Goal: Contribute content: Contribute content

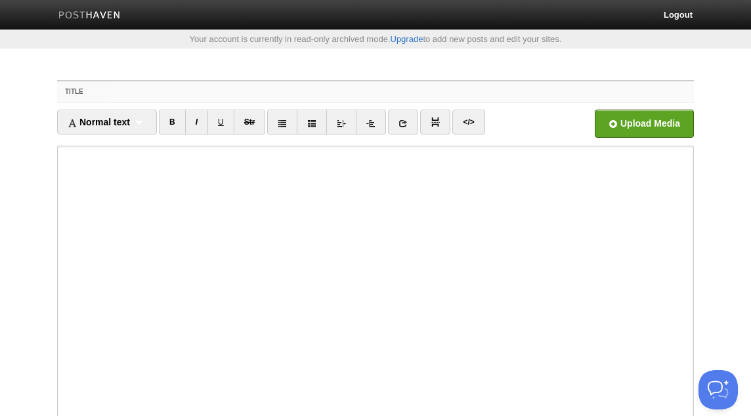
click at [268, 89] on input "Title" at bounding box center [402, 91] width 584 height 21
paste input "The Biography of [PERSON_NAME]"
type input "The Biography of [PERSON_NAME]"
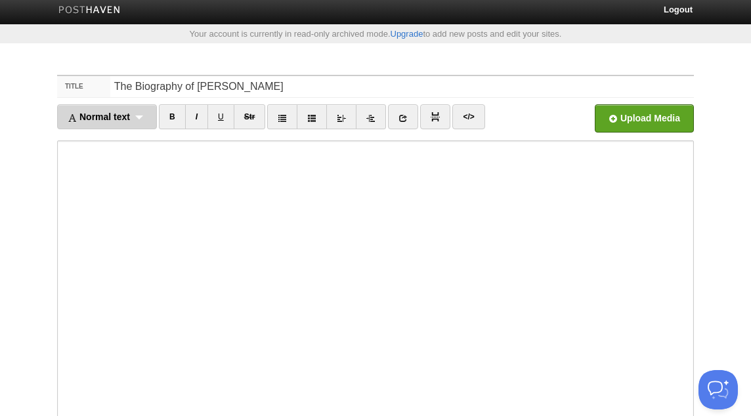
click at [137, 108] on div "Normal text Normal text Heading 1 Heading 2 Heading 3" at bounding box center [107, 116] width 100 height 25
click at [127, 140] on link "Normal text" at bounding box center [107, 146] width 98 height 20
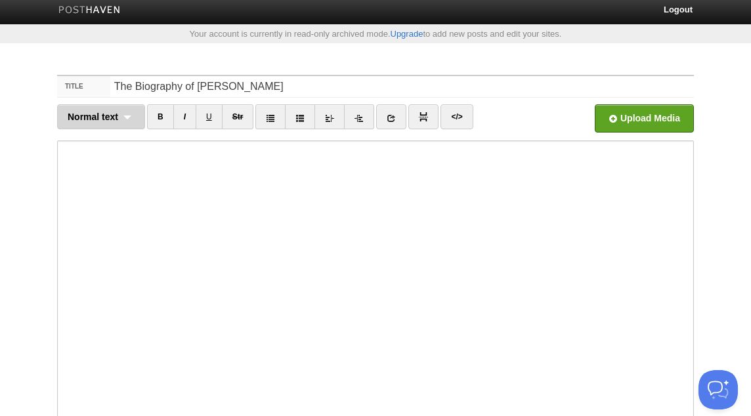
click at [124, 122] on div "Normal text Normal text Heading 1 Heading 2 Heading 3" at bounding box center [101, 116] width 88 height 25
click at [101, 146] on link "Normal text" at bounding box center [101, 146] width 87 height 20
click at [390, 116] on icon at bounding box center [391, 118] width 9 height 9
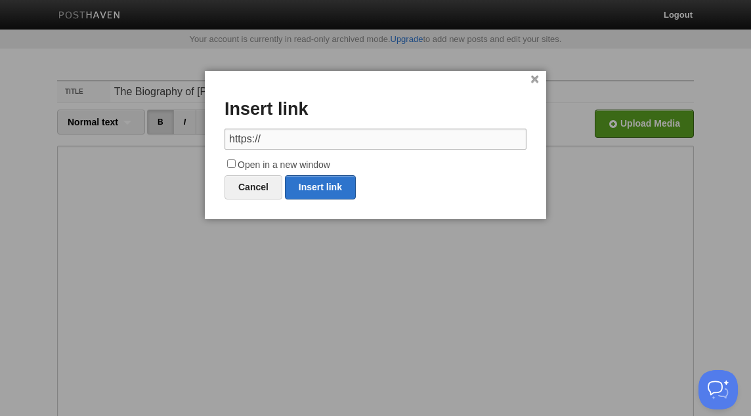
click at [252, 146] on input "https://" at bounding box center [376, 139] width 302 height 21
paste input "AbuIdrees"
click at [262, 142] on input "AbuIdrees" at bounding box center [376, 139] width 302 height 21
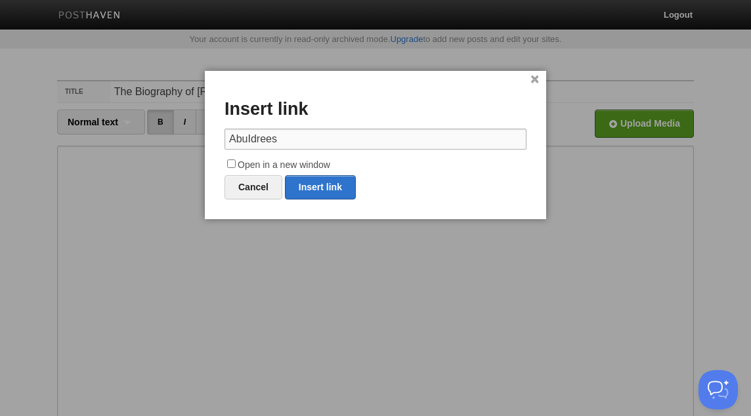
click at [262, 142] on input "AbuIdrees" at bounding box center [376, 139] width 302 height 21
paste input "[URL][DOMAIN_NAME]"
type input "[URL][DOMAIN_NAME]"
click at [232, 164] on input "Open in a new window" at bounding box center [231, 164] width 9 height 9
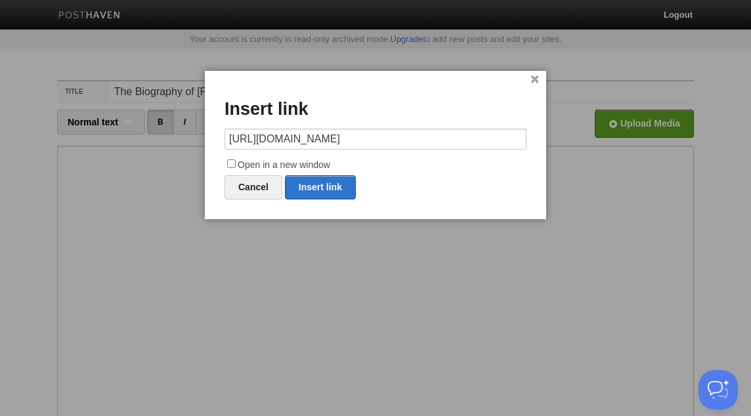
checkbox input "true"
click at [319, 190] on link "Insert link" at bounding box center [320, 187] width 71 height 24
type input "https://"
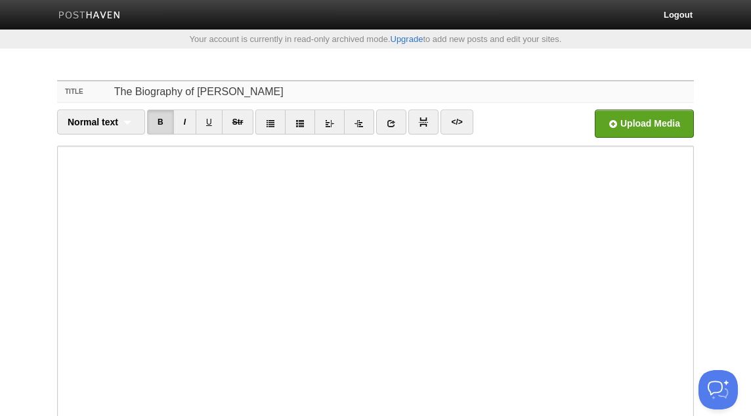
click at [310, 92] on input "The Biography of [PERSON_NAME]" at bounding box center [402, 91] width 584 height 21
click at [294, 92] on input "Title" at bounding box center [402, 91] width 584 height 21
paste input "…And all of the [DEMOGRAPHIC_DATA] too… - [PERSON_NAME]"
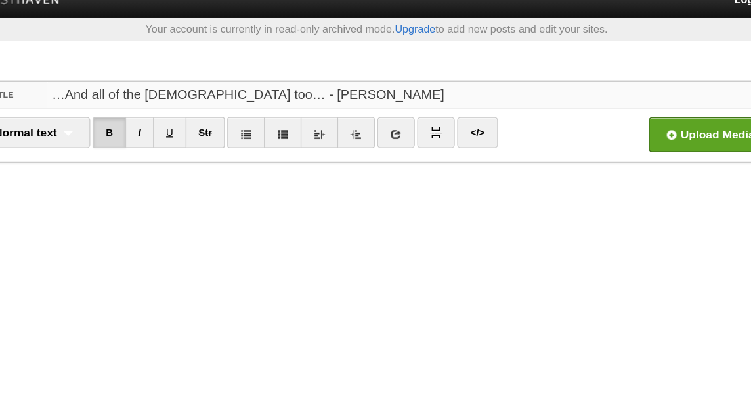
drag, startPoint x: 125, startPoint y: 92, endPoint x: 75, endPoint y: 91, distance: 50.6
click at [75, 91] on div "Title …And all of the [DEMOGRAPHIC_DATA] too… - [PERSON_NAME]" at bounding box center [375, 92] width 637 height 22
click at [240, 94] on input "And all of the [DEMOGRAPHIC_DATA] too… - [PERSON_NAME]" at bounding box center [402, 91] width 584 height 21
click at [138, 91] on input "And all of the [DEMOGRAPHIC_DATA] too! - [PERSON_NAME]" at bounding box center [402, 91] width 584 height 21
click at [221, 89] on input "And All of the [DEMOGRAPHIC_DATA] too! - [PERSON_NAME]" at bounding box center [402, 91] width 584 height 21
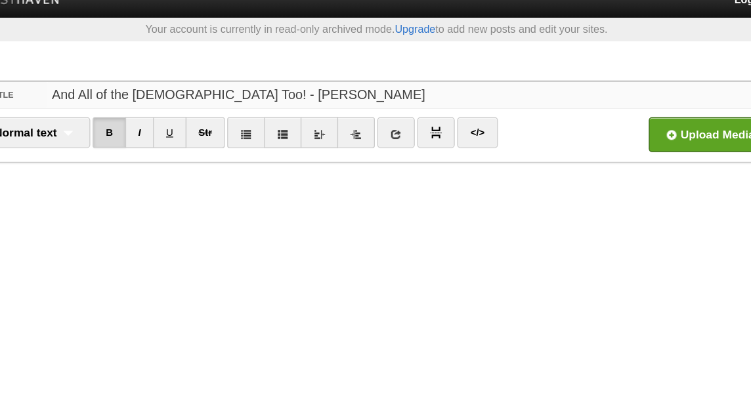
drag, startPoint x: 236, startPoint y: 92, endPoint x: 102, endPoint y: 87, distance: 134.0
click at [101, 87] on div "Title And All of the [DEMOGRAPHIC_DATA] Too! - [PERSON_NAME]" at bounding box center [375, 92] width 637 height 22
type input "And All of the [DEMOGRAPHIC_DATA] Too! - [PERSON_NAME]"
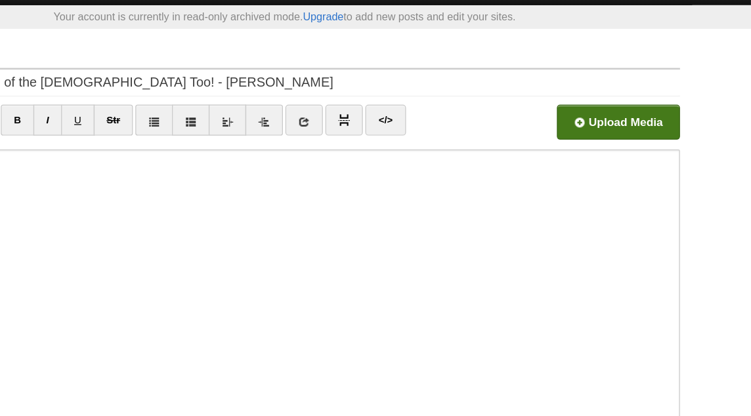
click at [634, 121] on input "file" at bounding box center [248, 127] width 994 height 67
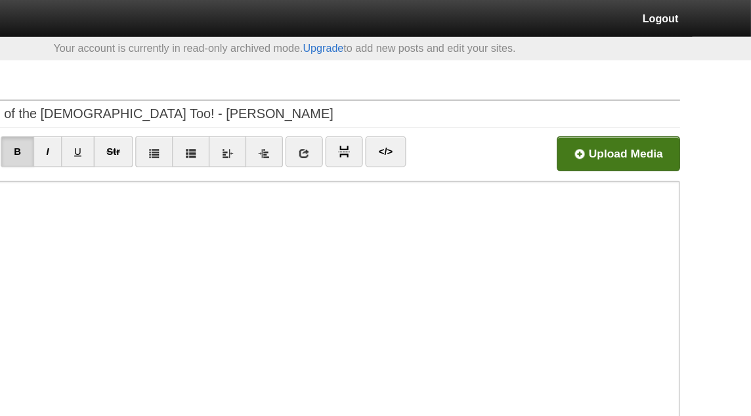
click at [642, 122] on input "file" at bounding box center [248, 127] width 994 height 67
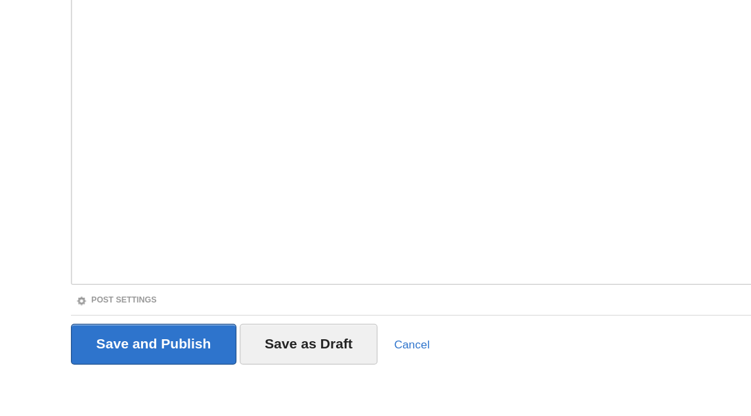
scroll to position [158, 0]
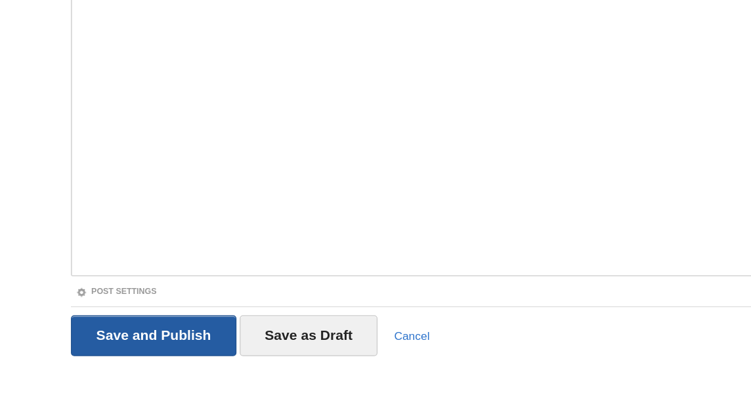
click at [96, 345] on input "Save and Publish" at bounding box center [123, 351] width 133 height 33
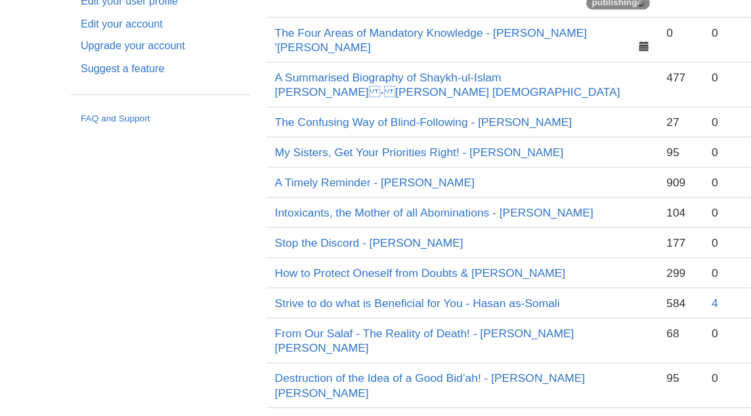
scroll to position [41, 0]
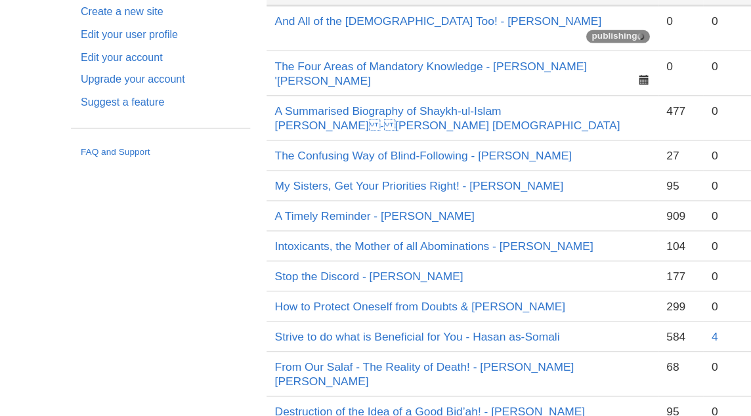
drag, startPoint x: 297, startPoint y: 112, endPoint x: 218, endPoint y: 100, distance: 79.7
click at [218, 100] on td "And All of the [DEMOGRAPHIC_DATA] Too! - [PERSON_NAME] publishing" at bounding box center [372, 103] width 315 height 37
copy link "And All of the [DEMOGRAPHIC_DATA] Too! - [PERSON_NAME]"
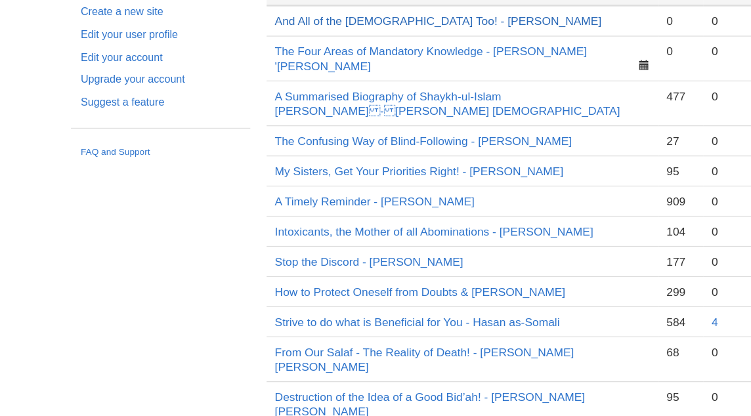
click at [415, 96] on link "And All of the [DEMOGRAPHIC_DATA] Too! - [PERSON_NAME]" at bounding box center [352, 98] width 263 height 11
